Goal: Task Accomplishment & Management: Manage account settings

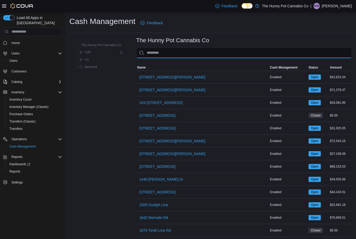
click at [179, 51] on input "This is a search bar. As you type, the results lower in the page will automatic…" at bounding box center [243, 53] width 215 height 10
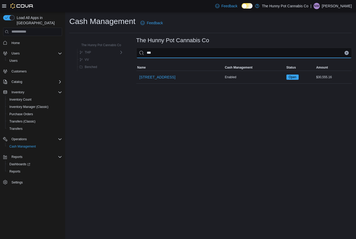
type input "****"
click at [157, 76] on span "[STREET_ADDRESS]" at bounding box center [157, 76] width 36 height 5
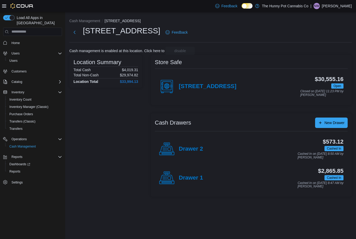
scroll to position [17, 0]
click at [212, 83] on h4 "[STREET_ADDRESS]" at bounding box center [208, 86] width 58 height 7
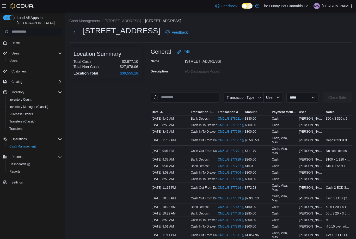
click at [81, 29] on div "[STREET_ADDRESS]" at bounding box center [129, 33] width 120 height 14
click at [74, 28] on div "[STREET_ADDRESS]" at bounding box center [129, 33] width 120 height 14
click at [79, 27] on div "[STREET_ADDRESS]" at bounding box center [129, 33] width 120 height 14
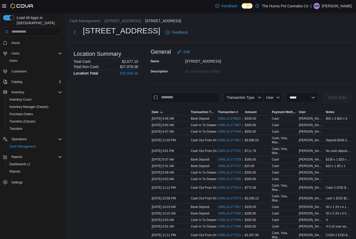
click at [70, 30] on button "Next" at bounding box center [74, 32] width 10 height 10
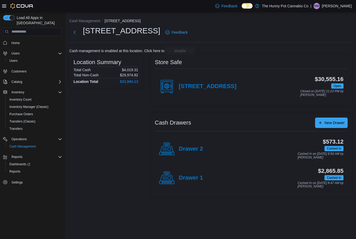
click at [219, 103] on div "Store Safe [STREET_ADDRESS] $30,555.16 Open Closed on [DATE] 11:23 PM by [PERSO…" at bounding box center [251, 80] width 201 height 50
click at [195, 149] on h4 "Drawer 2" at bounding box center [191, 149] width 24 height 7
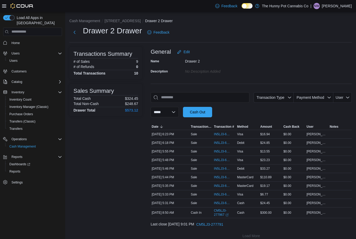
click at [221, 201] on span "IN5LJ3-6143205" at bounding box center [222, 203] width 16 height 4
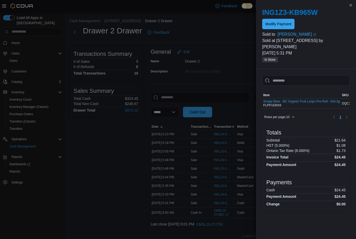
click at [286, 23] on span "Modify Payment" at bounding box center [278, 23] width 26 height 5
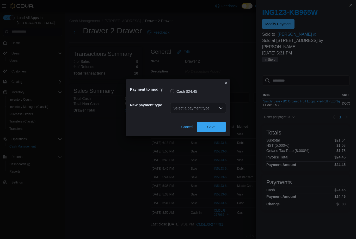
click at [205, 107] on div "Select a payment type" at bounding box center [198, 108] width 56 height 10
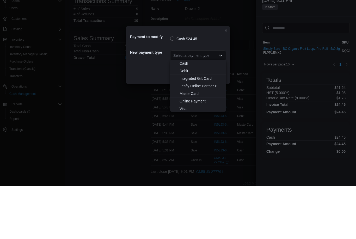
click at [187, 121] on span "Debit" at bounding box center [200, 123] width 43 height 5
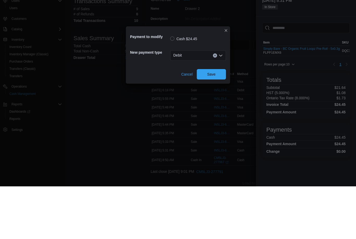
click at [220, 122] on span "Save" at bounding box center [211, 127] width 23 height 10
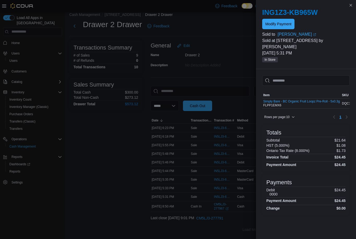
click at [280, 188] on div "Debit 0000 $24.45" at bounding box center [305, 192] width 79 height 8
click at [279, 188] on div "Debit 0000 $24.45" at bounding box center [305, 192] width 79 height 8
click at [284, 20] on span "Modify Payment" at bounding box center [278, 24] width 26 height 10
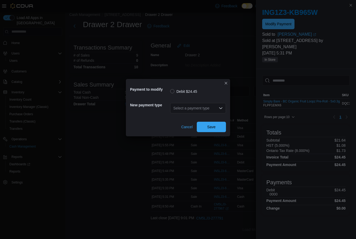
click at [203, 107] on div "Select a payment type" at bounding box center [198, 108] width 56 height 10
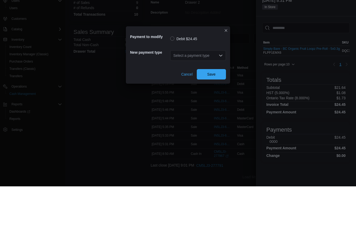
click at [229, 13] on div "Payment to modify Debit $24.45 New payment type Select a payment type Combo box…" at bounding box center [178, 119] width 356 height 239
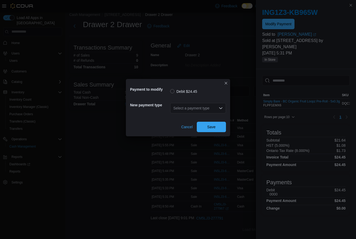
click at [219, 81] on div "Payment to modify Debit $24.45 New payment type Select a payment type Cancel Sa…" at bounding box center [178, 107] width 104 height 57
click at [224, 83] on button "Closes this modal window" at bounding box center [226, 83] width 6 height 6
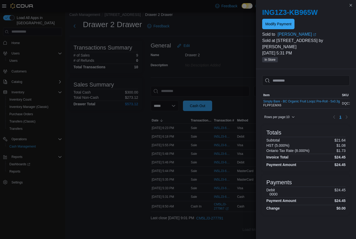
click at [107, 152] on div "Transactions Summary # of Sales 9 # of Refunds 0 Total Transactions 10 Sales Su…" at bounding box center [105, 137] width 73 height 194
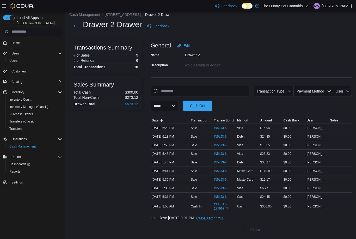
click at [72, 21] on button "Next" at bounding box center [74, 26] width 10 height 10
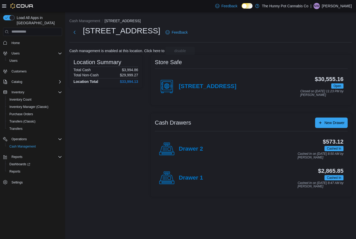
scroll to position [6, 0]
click at [195, 174] on h4 "Drawer 1" at bounding box center [191, 177] width 24 height 7
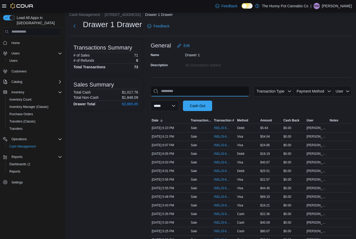
click at [217, 90] on input "This is a search bar. As you type, the results lower in the page will automatic…" at bounding box center [200, 91] width 99 height 10
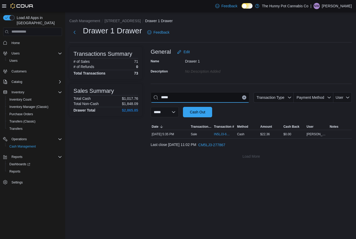
type input "*****"
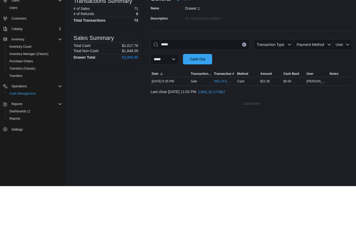
click at [226, 132] on span "IN5LJ3-6143255" at bounding box center [222, 134] width 16 height 4
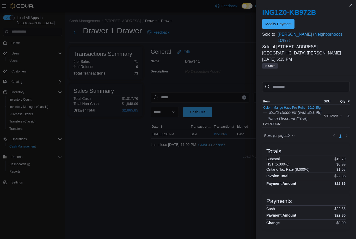
click at [272, 23] on span "Modify Payment" at bounding box center [278, 23] width 26 height 5
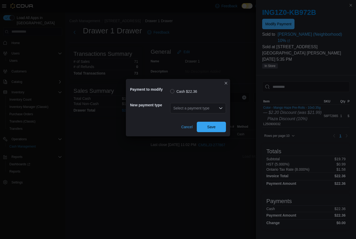
click at [191, 109] on div "Select a payment type" at bounding box center [198, 108] width 56 height 10
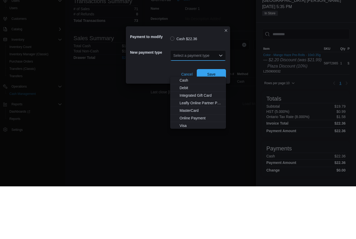
click at [187, 138] on span "Debit" at bounding box center [200, 140] width 43 height 5
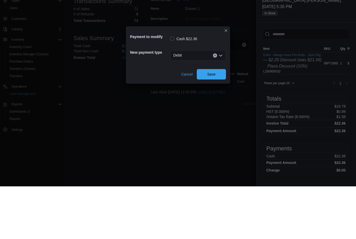
click at [217, 122] on span "Save" at bounding box center [211, 127] width 23 height 10
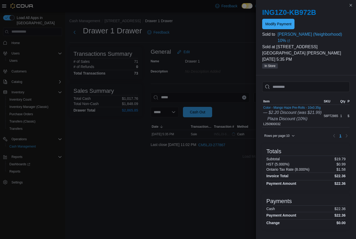
scroll to position [0, 0]
click at [273, 29] on span "Modify Payment" at bounding box center [278, 24] width 26 height 10
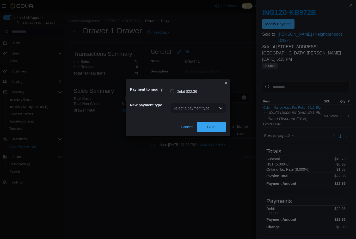
click at [226, 85] on button "Closes this modal window" at bounding box center [226, 83] width 6 height 6
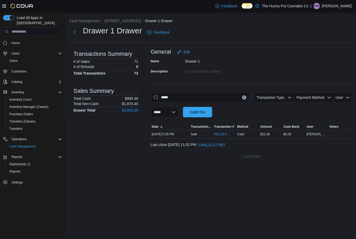
click at [243, 96] on icon "Clear input" at bounding box center [244, 97] width 2 height 2
type input "*****"
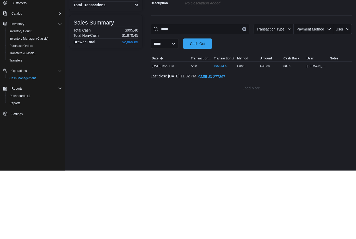
click at [217, 124] on span "Transaction #" at bounding box center [224, 126] width 20 height 4
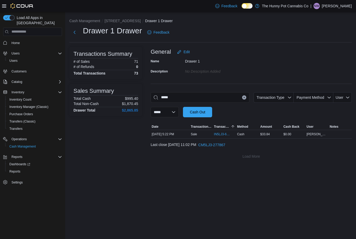
click at [223, 132] on span "IN5LJ3-6143090" at bounding box center [222, 134] width 16 height 4
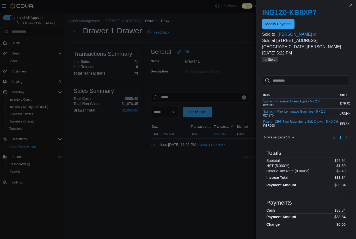
click at [279, 19] on span "Modify Payment" at bounding box center [278, 24] width 26 height 10
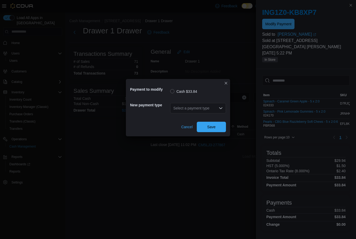
click at [196, 100] on div "Select a payment type" at bounding box center [198, 108] width 56 height 17
click at [200, 109] on div "Select a payment type" at bounding box center [198, 108] width 56 height 10
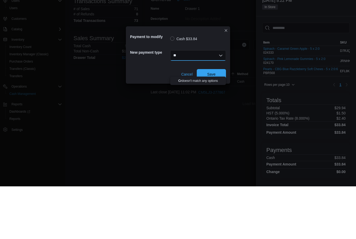
type input "*"
type input "****"
click at [193, 103] on div "**** Combo box. Selected. Visa. Selected. Combo box input. Select a payment typ…" at bounding box center [198, 108] width 56 height 10
click at [194, 129] on button "Visa" at bounding box center [198, 133] width 56 height 8
click at [218, 122] on span "Save" at bounding box center [211, 127] width 23 height 10
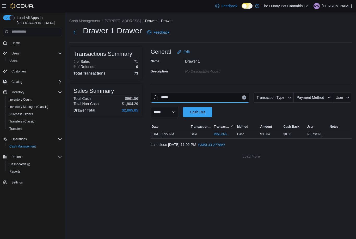
click at [240, 92] on input "*****" at bounding box center [200, 97] width 99 height 10
click at [241, 92] on input "*****" at bounding box center [200, 97] width 99 height 10
click at [242, 92] on input "*****" at bounding box center [200, 97] width 99 height 10
click at [247, 92] on input "*****" at bounding box center [200, 97] width 99 height 10
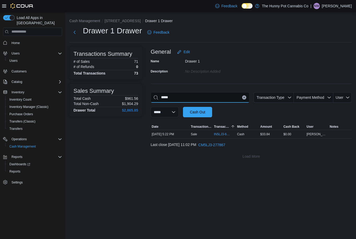
click at [244, 92] on input "*****" at bounding box center [200, 97] width 99 height 10
click at [244, 97] on icon "Clear input" at bounding box center [243, 97] width 1 height 1
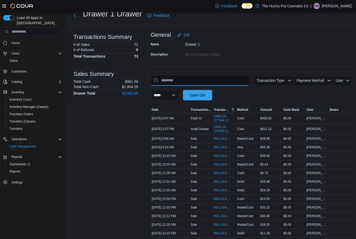
click at [245, 80] on input "This is a search bar. As you type, the results lower in the page will automatic…" at bounding box center [200, 80] width 99 height 10
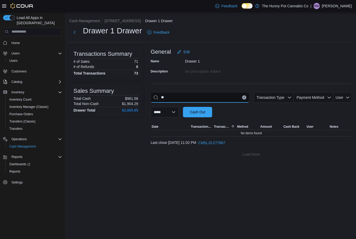
type input "*"
type input "*****"
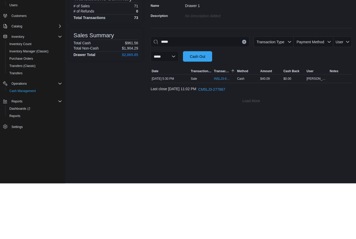
click at [219, 132] on span "IN5LJ3-6143193" at bounding box center [222, 134] width 16 height 4
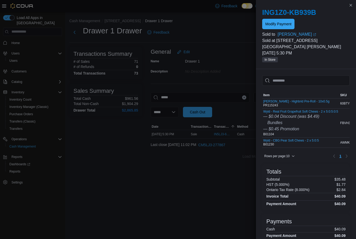
click at [284, 23] on span "Modify Payment" at bounding box center [278, 23] width 26 height 5
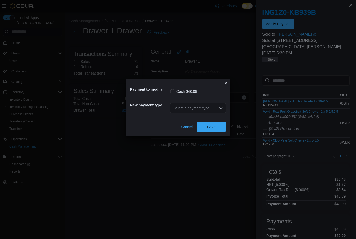
click at [194, 113] on div "Select a payment type" at bounding box center [198, 108] width 56 height 10
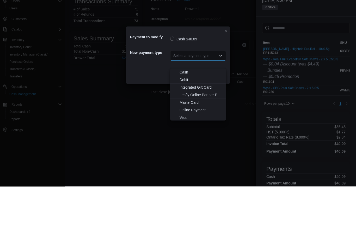
click at [187, 167] on span "Visa" at bounding box center [200, 169] width 43 height 5
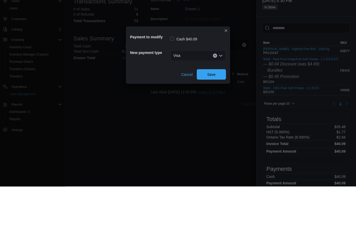
click at [219, 122] on span "Save" at bounding box center [211, 127] width 23 height 10
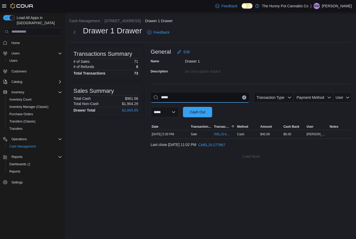
click at [244, 95] on input "*****" at bounding box center [200, 97] width 99 height 10
click at [244, 97] on icon "Clear input" at bounding box center [244, 97] width 2 height 2
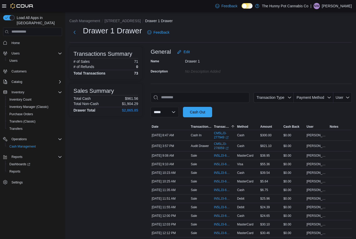
click at [267, 62] on div "Name Drawer 1 Description No Description added" at bounding box center [251, 66] width 201 height 18
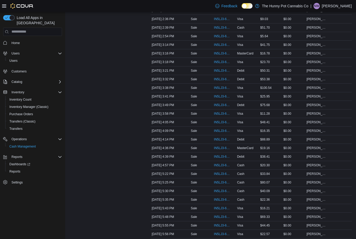
scroll to position [533, 0]
